Goal: Task Accomplishment & Management: Use online tool/utility

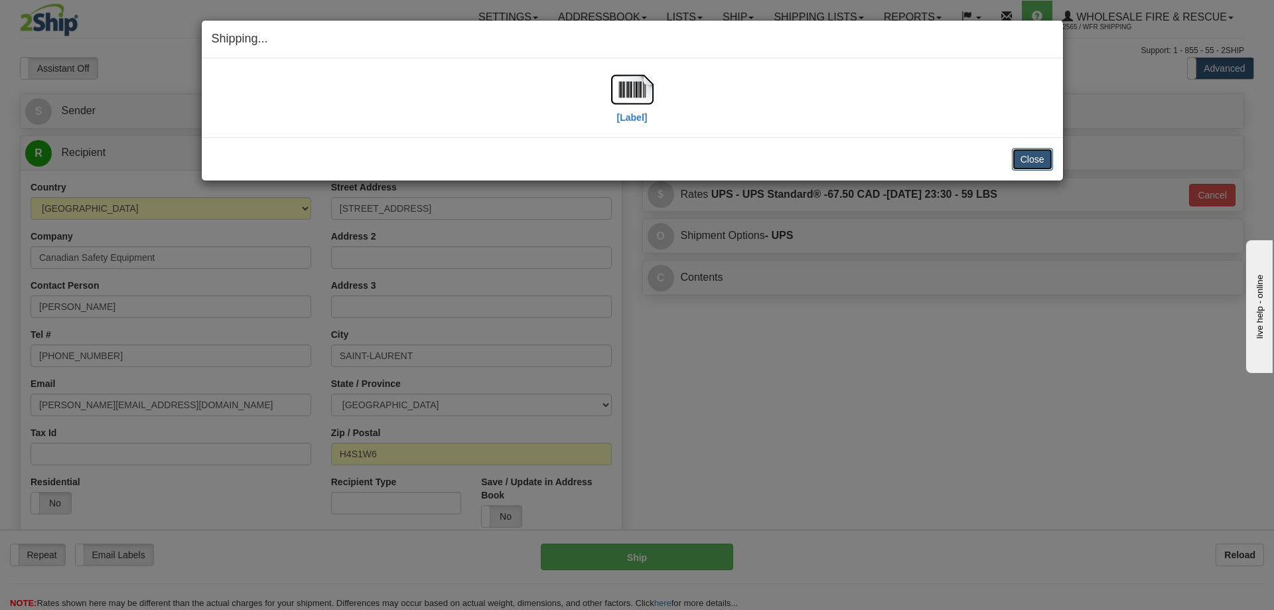
click at [1030, 158] on button "Close" at bounding box center [1032, 159] width 41 height 23
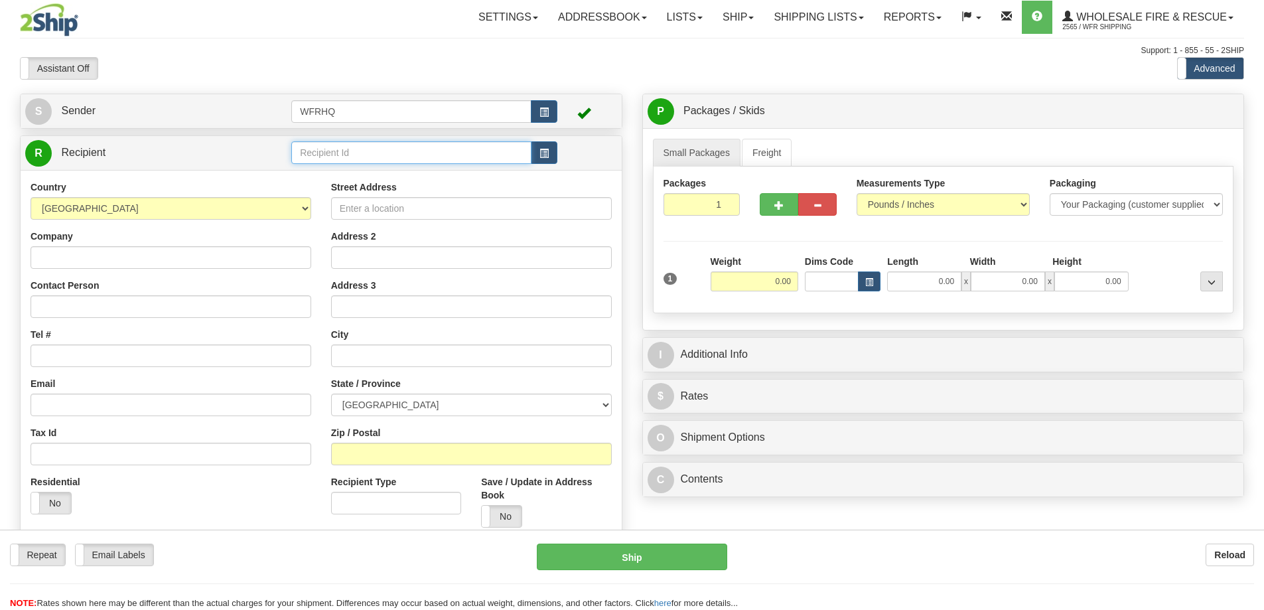
click at [339, 156] on input "text" at bounding box center [411, 152] width 240 height 23
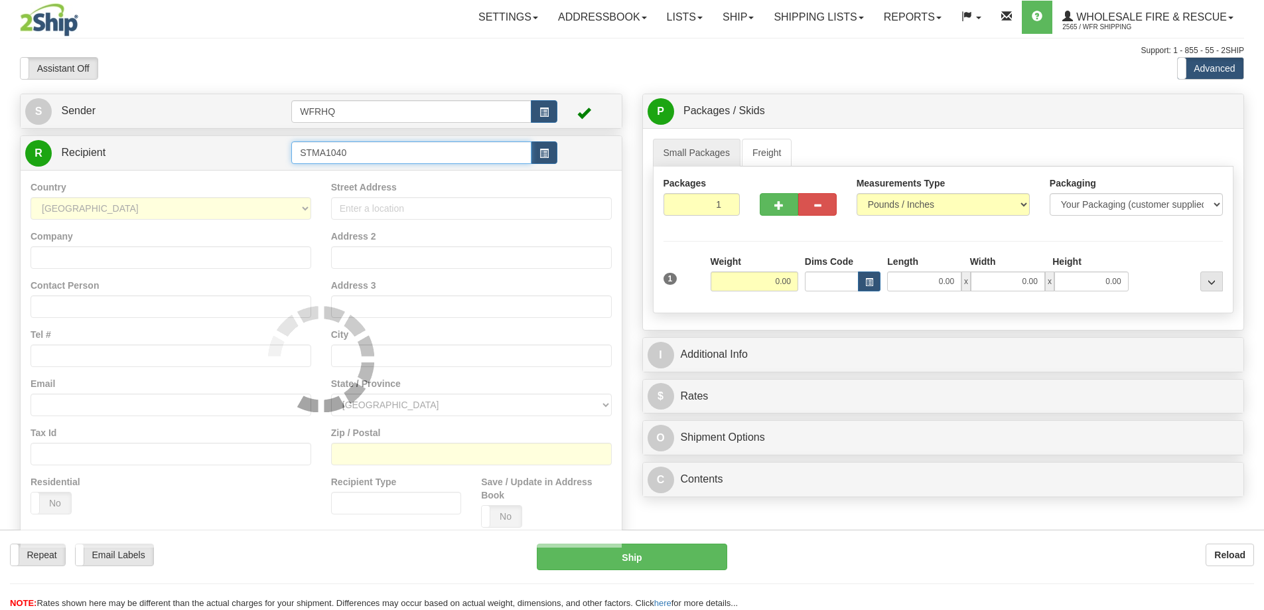
type input "STMA1040"
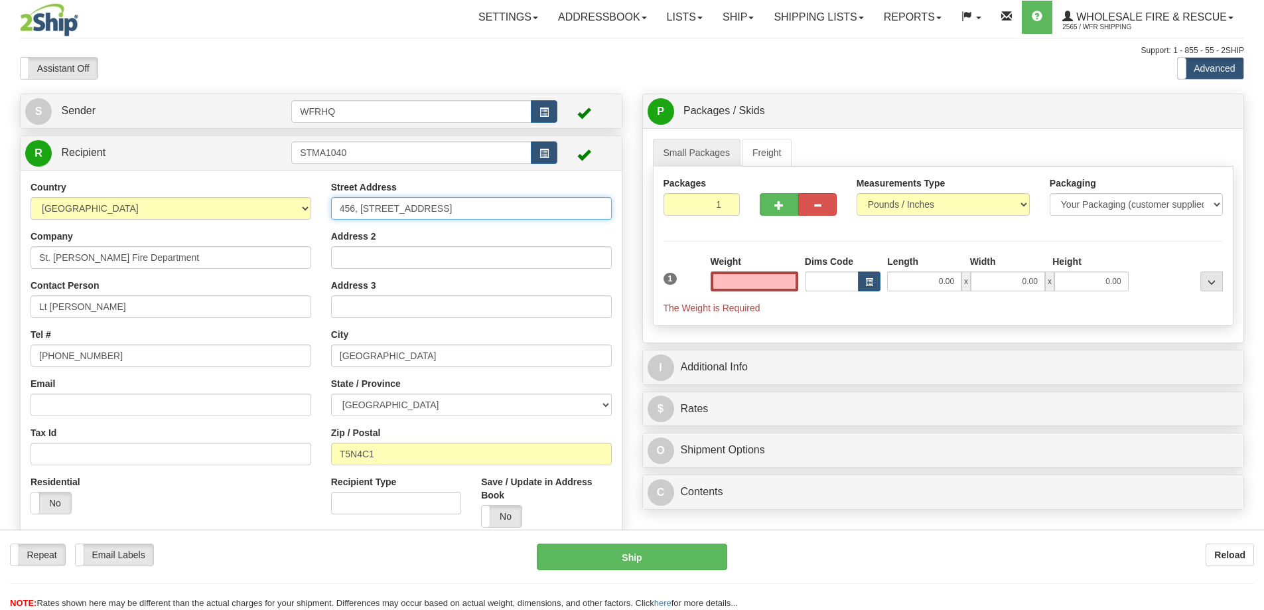
type input "0.00"
drag, startPoint x: 509, startPoint y: 207, endPoint x: 153, endPoint y: 208, distance: 356.4
click at [153, 208] on div "Country [GEOGRAPHIC_DATA] [GEOGRAPHIC_DATA] [GEOGRAPHIC_DATA] [GEOGRAPHIC_DATA]…" at bounding box center [321, 359] width 601 height 357
type input "[STREET_ADDRESS]"
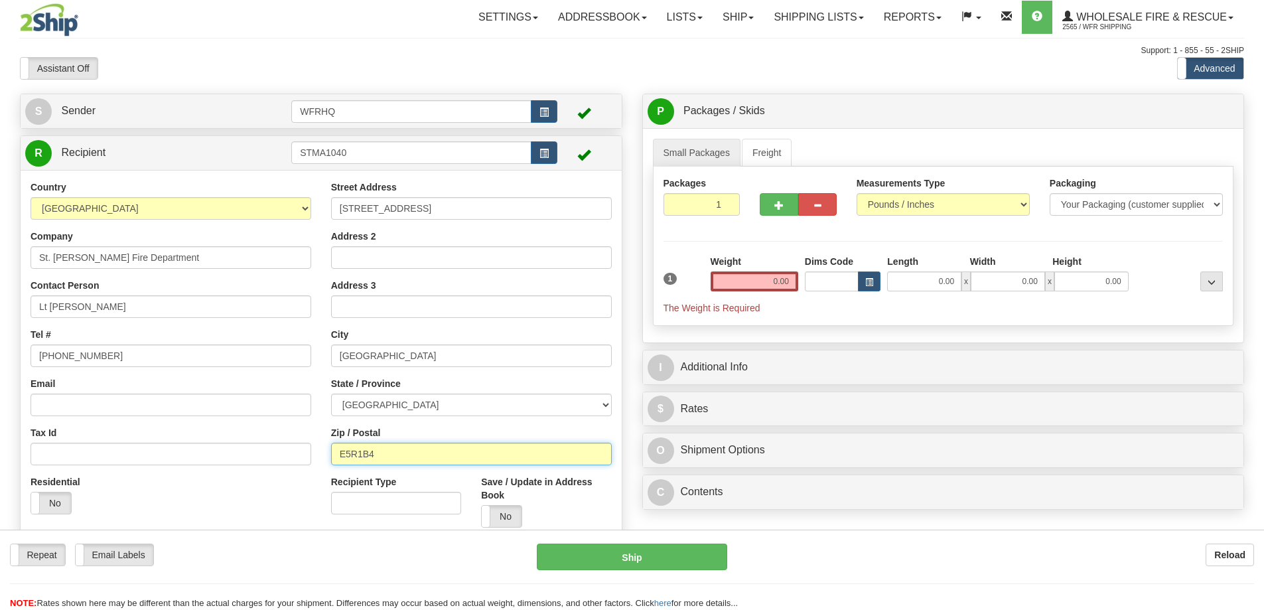
type input "E5R1B4"
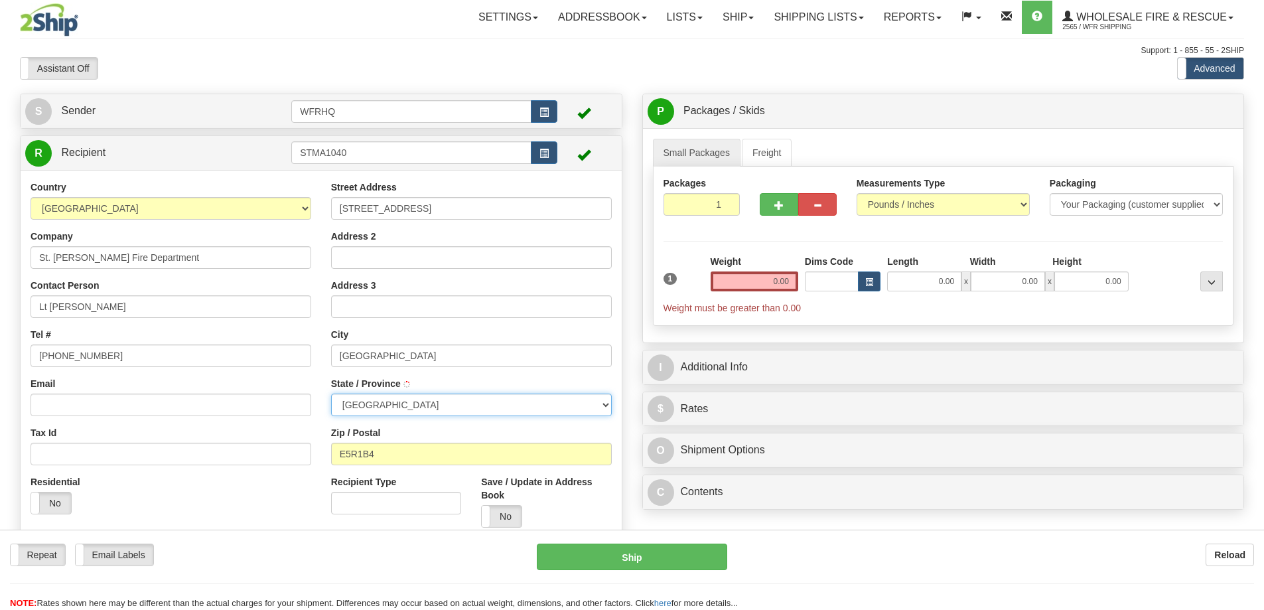
type input "ST MARTINS"
select select "NB"
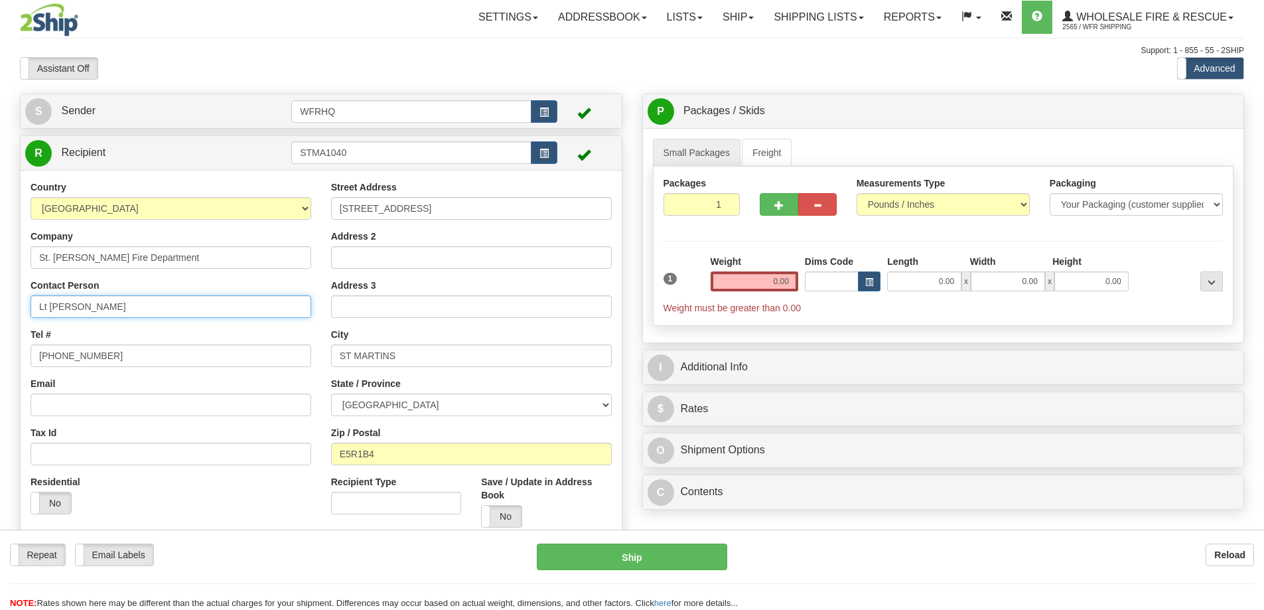
drag, startPoint x: 124, startPoint y: 307, endPoint x: -214, endPoint y: 305, distance: 338.5
click at [0, 305] on html "Training Course Close Toggle navigation Settings Shipping Preferences New Sende…" at bounding box center [632, 305] width 1264 height 610
type input "[PERSON_NAME]"
type input "[PHONE_NUMBER]"
click at [765, 276] on input "0.00" at bounding box center [755, 281] width 88 height 20
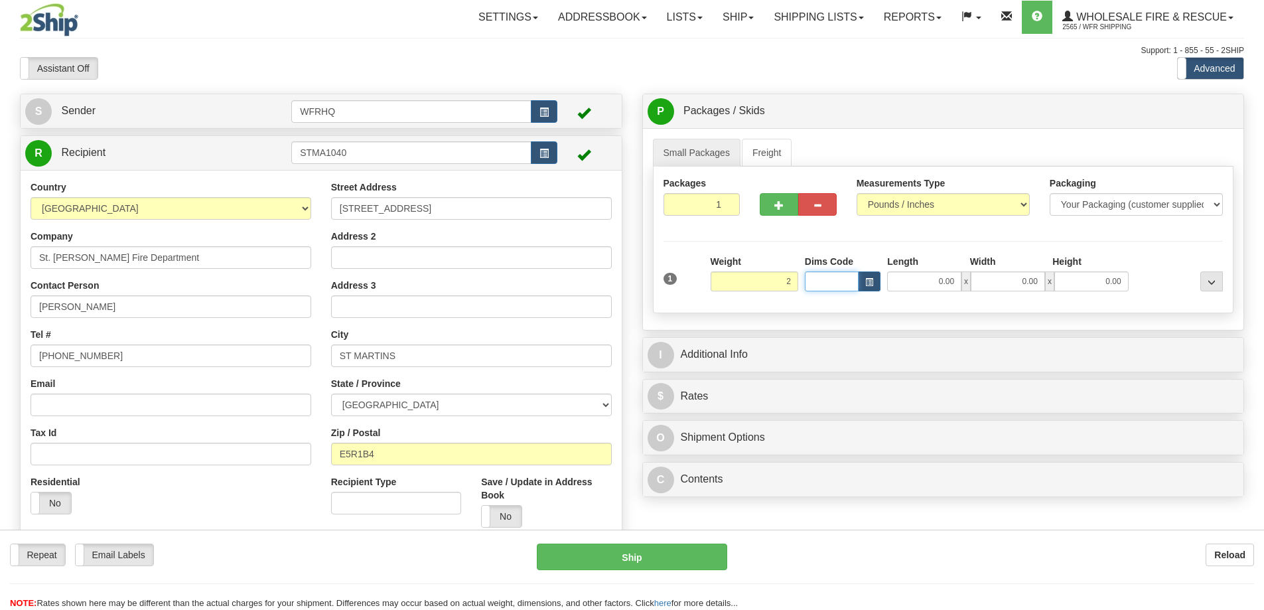
type input "2.00"
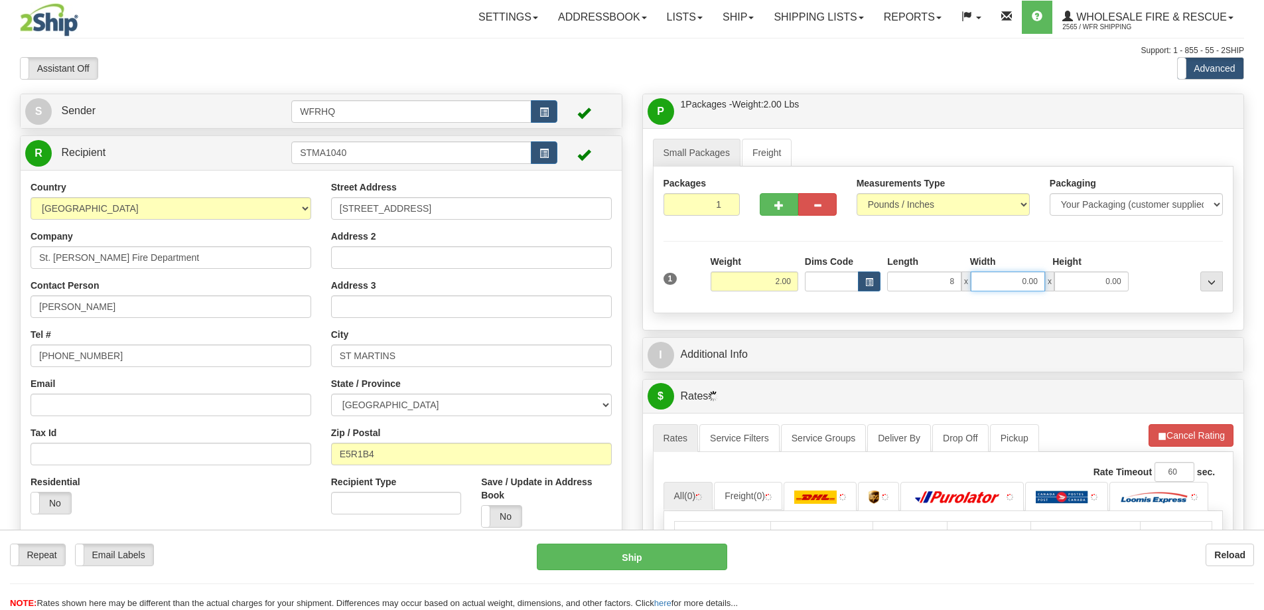
type input "8.00"
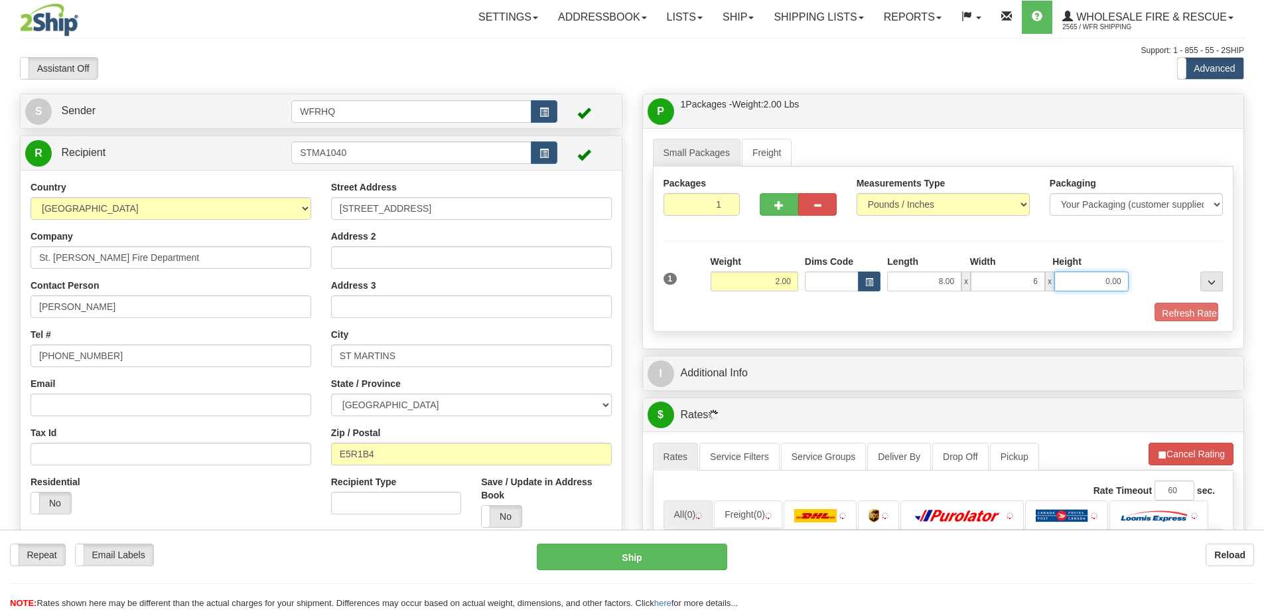
type input "6.00"
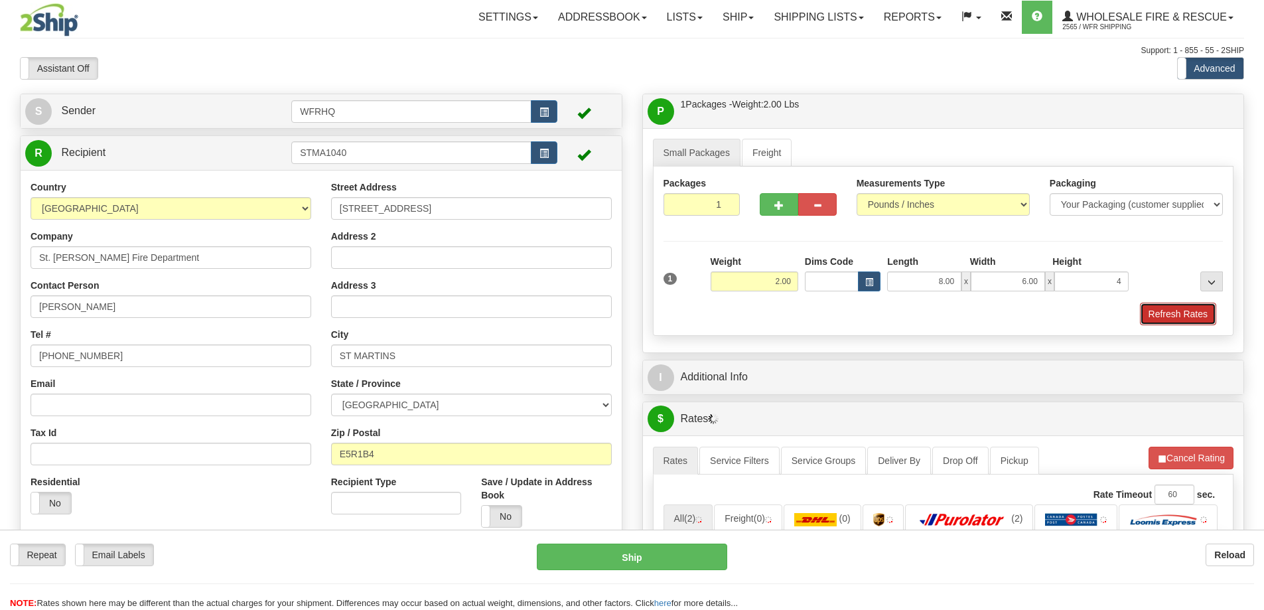
type input "4.00"
click at [1189, 311] on button "Refresh Rates" at bounding box center [1178, 314] width 76 height 23
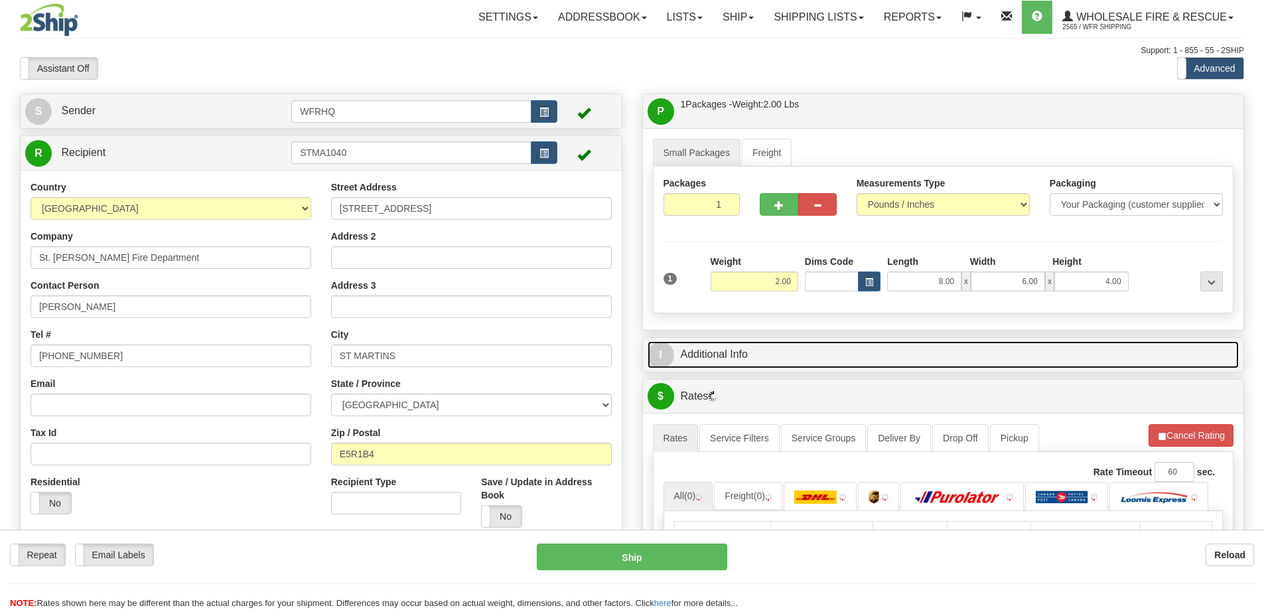
click at [891, 364] on link "I Additional Info" at bounding box center [944, 354] width 592 height 27
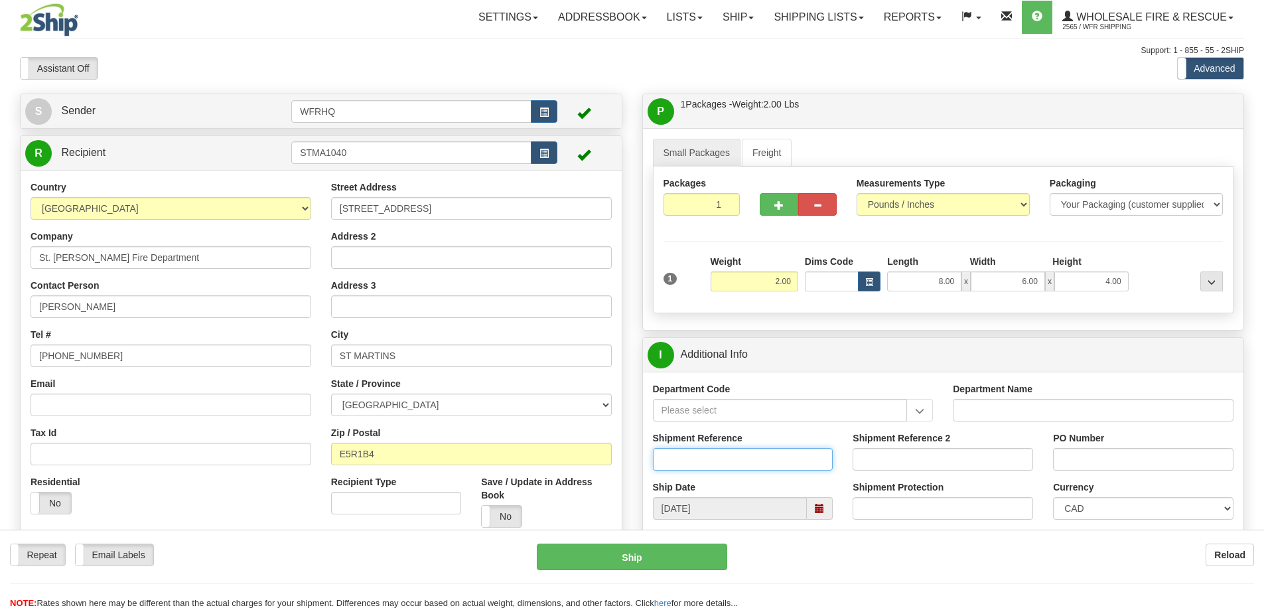
click at [692, 462] on input "Shipment Reference" at bounding box center [743, 459] width 181 height 23
type input "S46271-30550"
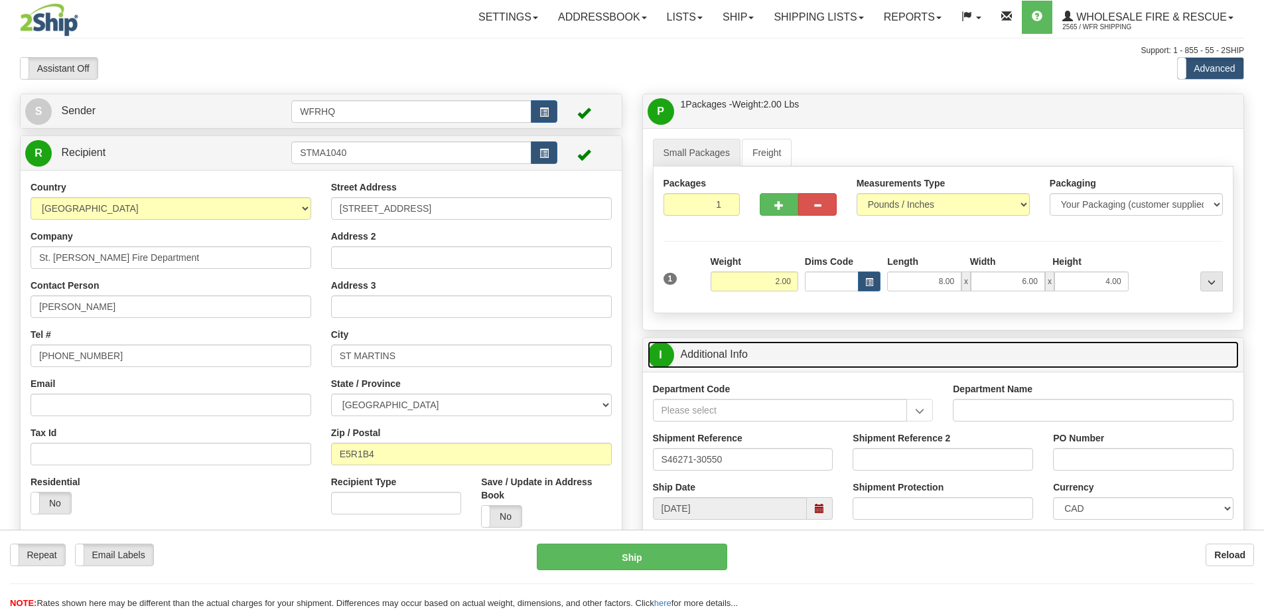
click at [836, 366] on link "I Additional Info" at bounding box center [944, 354] width 592 height 27
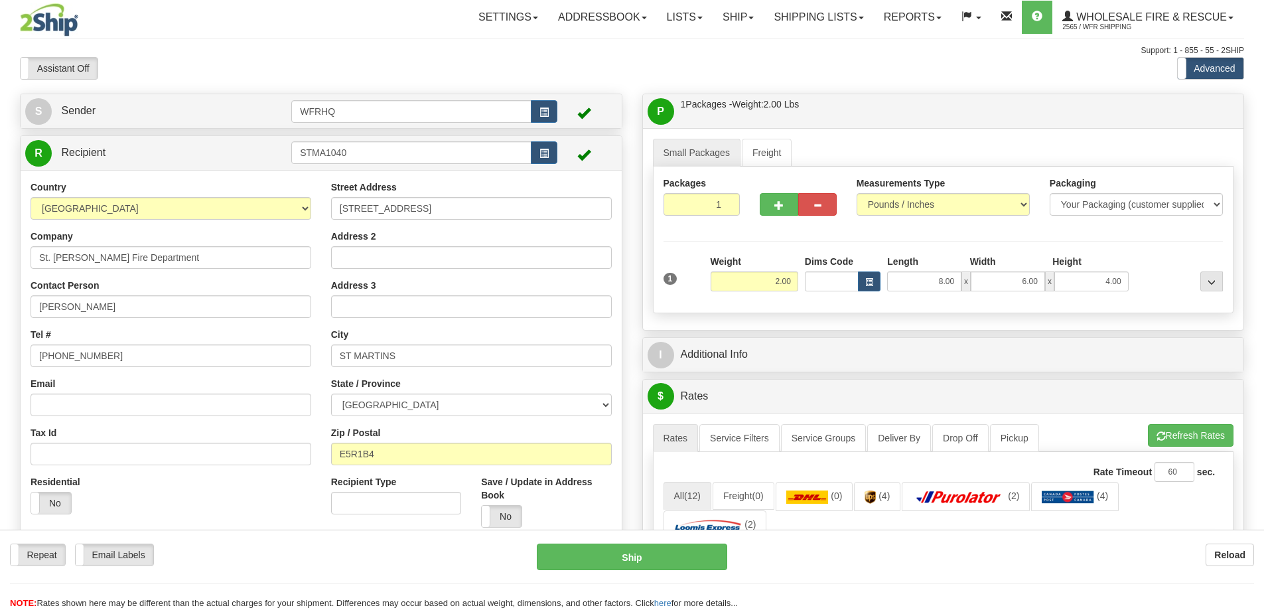
click at [829, 97] on div "P Packages / Skids 1 Packages - Weight: 2.00 Lbs 1 Skids - Weight: NaN Lbs Ship…" at bounding box center [943, 111] width 601 height 34
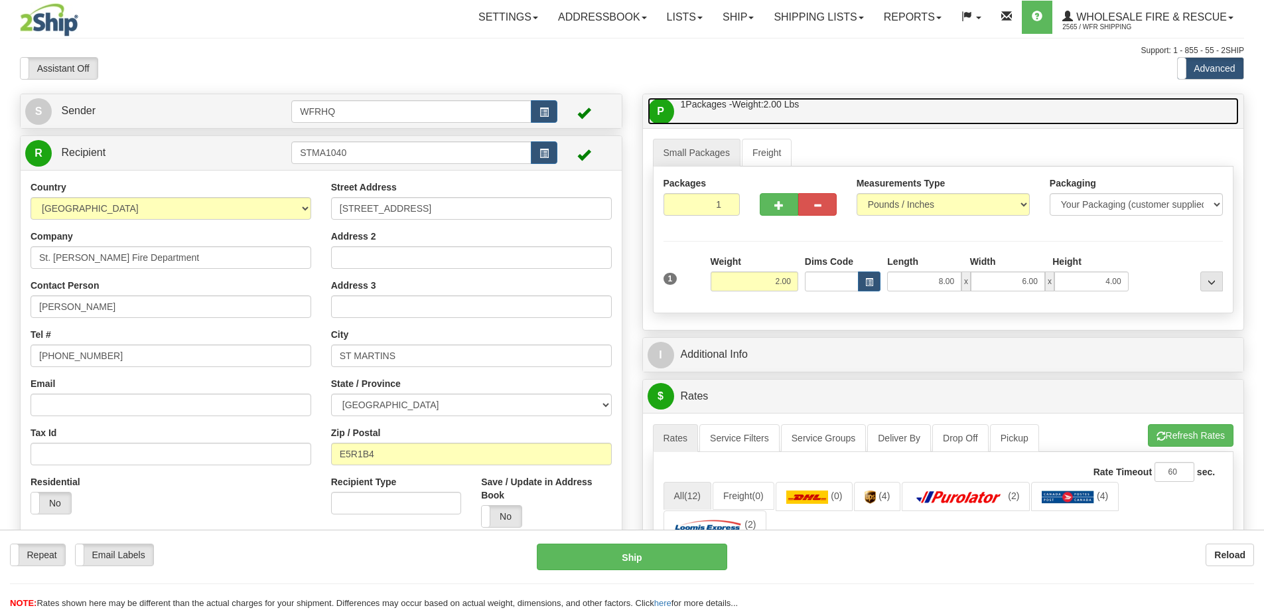
click at [836, 123] on link "P Packages / Skids 1 Packages - Weight: 2.00 Lbs 1 Skids - Weight: NaN Lbs" at bounding box center [944, 111] width 592 height 27
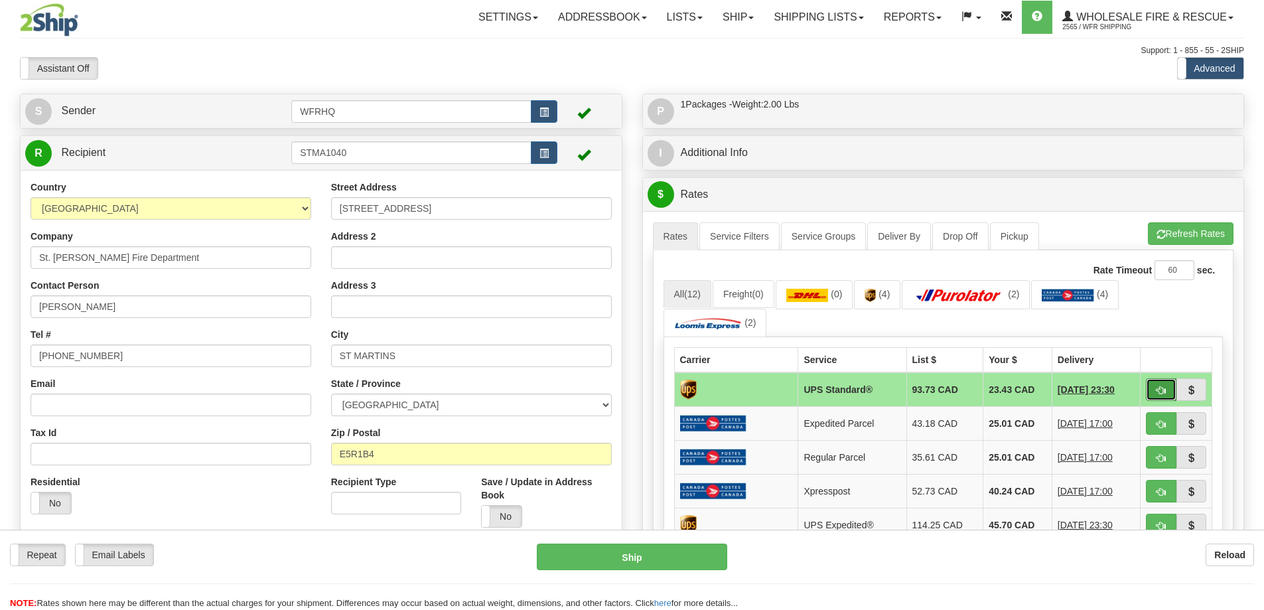
click at [1157, 388] on span "button" at bounding box center [1161, 390] width 9 height 9
type input "11"
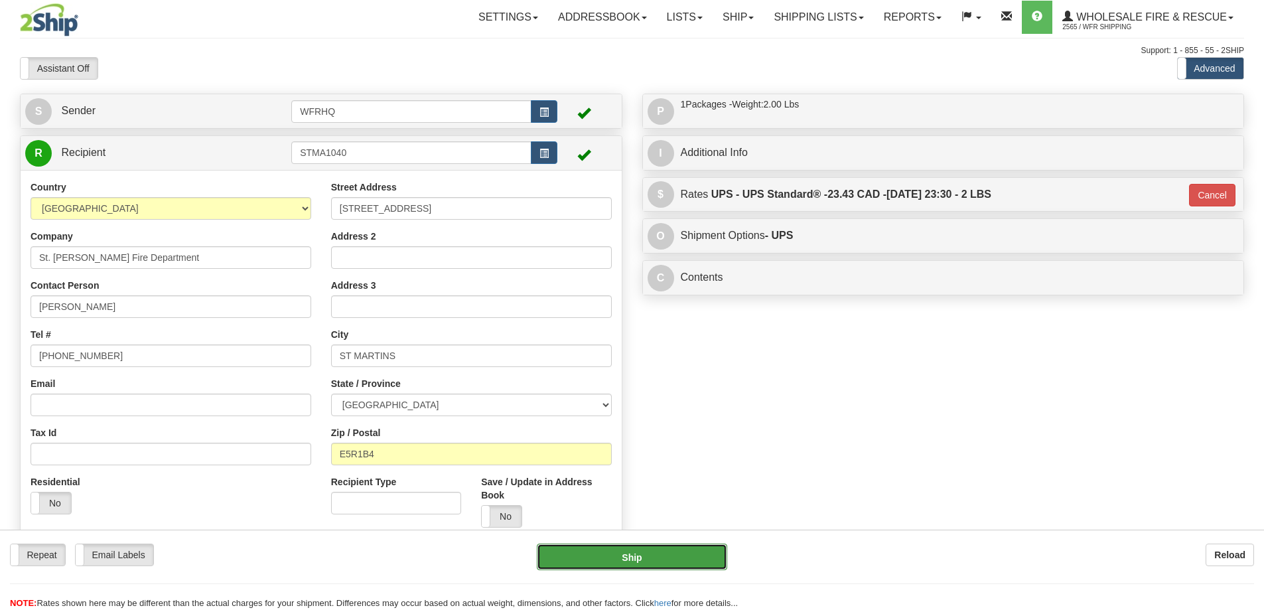
click at [619, 562] on button "Ship" at bounding box center [632, 557] width 190 height 27
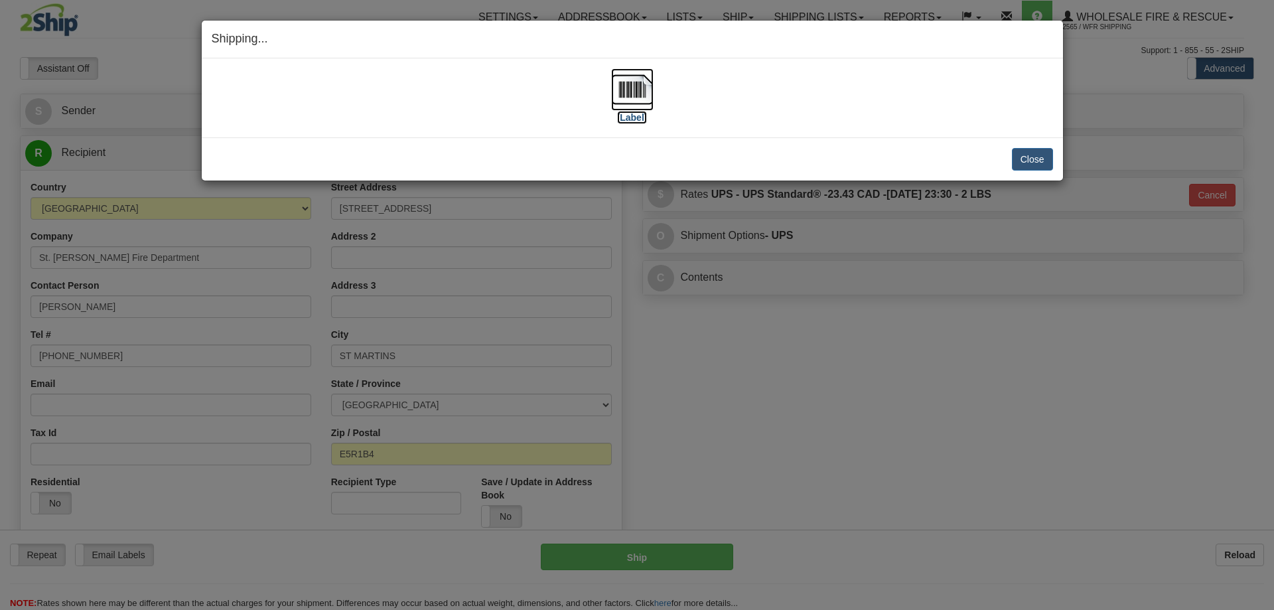
click at [635, 92] on img at bounding box center [632, 89] width 42 height 42
